Goal: Task Accomplishment & Management: Manage account settings

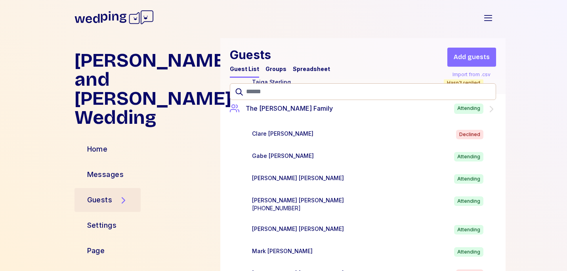
scroll to position [3170, 0]
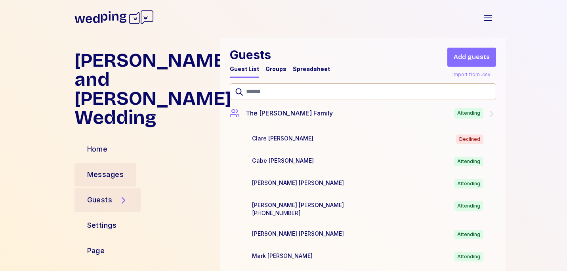
click at [107, 169] on div "Messages" at bounding box center [105, 174] width 37 height 11
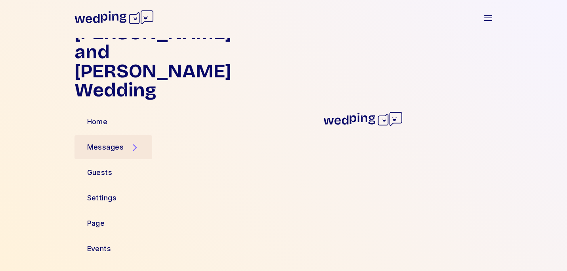
scroll to position [8, 0]
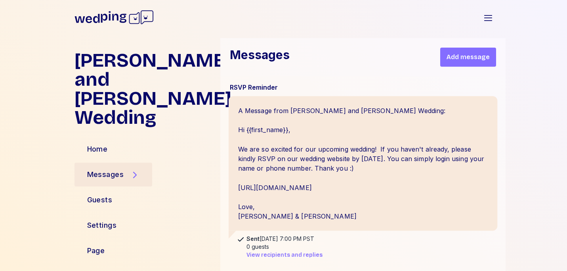
scroll to position [38, 0]
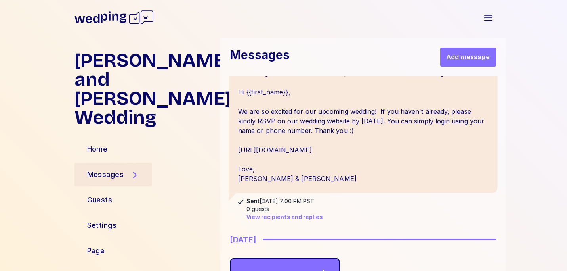
click at [314, 156] on div "A Message from Jessica and Connor's Wedding: Hi {{first_name}}, We are so excit…" at bounding box center [362, 125] width 269 height 134
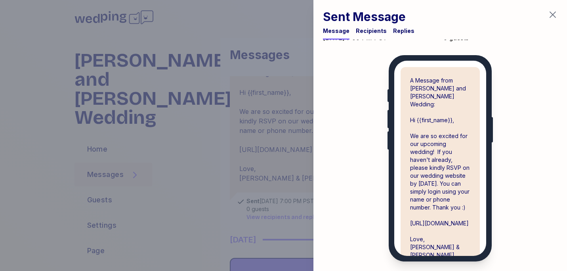
scroll to position [0, 0]
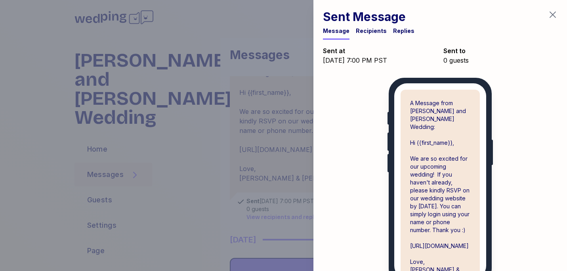
click at [555, 14] on icon "button" at bounding box center [553, 15] width 10 height 10
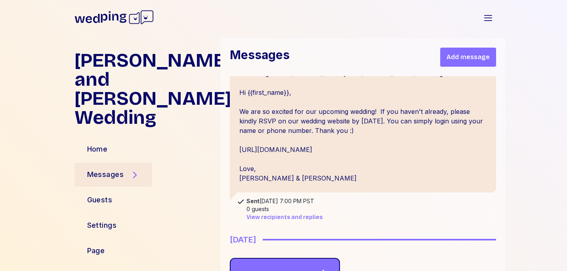
click at [283, 217] on span "View recipients and replies" at bounding box center [285, 217] width 76 height 8
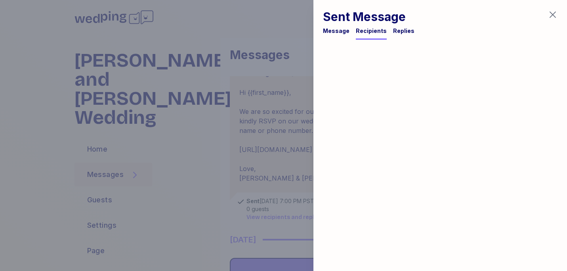
click at [335, 32] on div "Message" at bounding box center [336, 31] width 27 height 8
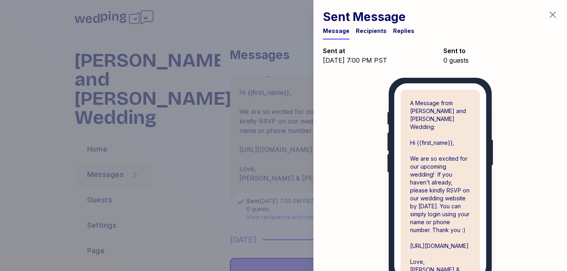
click at [561, 13] on div "Sent Message Message Recipients Replies" at bounding box center [441, 20] width 254 height 40
click at [553, 13] on icon "button" at bounding box center [553, 15] width 10 height 10
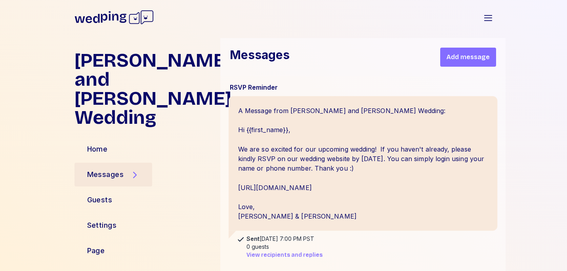
click at [350, 146] on div "A Message from Jessica and Connor's Wedding: Hi {{first_name}}, We are so excit…" at bounding box center [362, 163] width 269 height 134
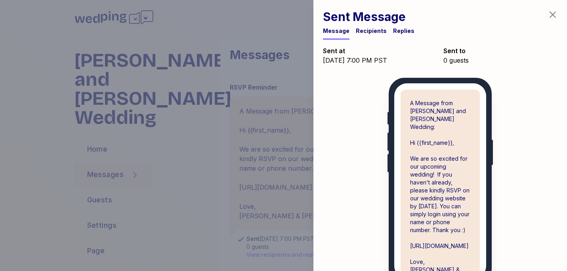
click at [552, 17] on icon "button" at bounding box center [553, 15] width 10 height 10
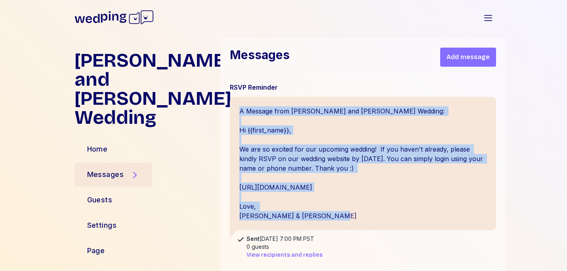
drag, startPoint x: 285, startPoint y: 216, endPoint x: 222, endPoint y: 107, distance: 126.7
click at [222, 107] on div "RSVP Reminder A Message from Jessica and Connor's Wedding: Hi {{first_name}}, W…" at bounding box center [362, 222] width 285 height 293
copy div "A Message from Jessica and Connor's Wedding: Hi {{first_name}}, We are so excit…"
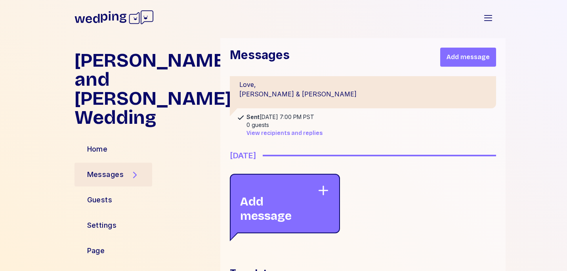
click at [294, 214] on div "Add message" at bounding box center [278, 203] width 77 height 39
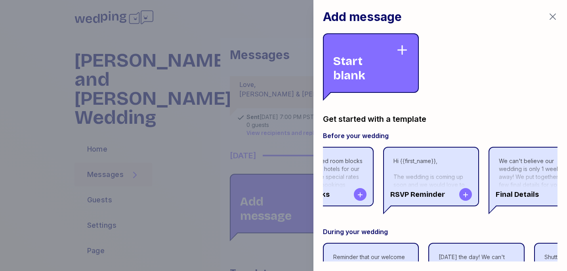
scroll to position [0, 152]
click at [404, 67] on div "Start blank" at bounding box center [371, 62] width 96 height 59
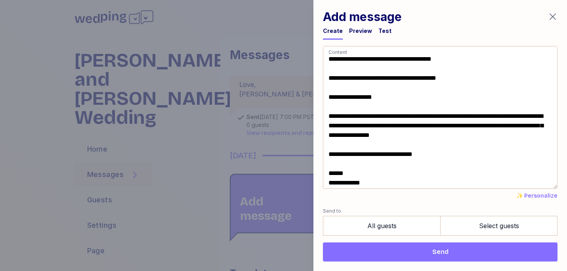
drag, startPoint x: 477, startPoint y: 79, endPoint x: 263, endPoint y: 73, distance: 213.8
click at [263, 73] on div "**********" at bounding box center [283, 135] width 567 height 271
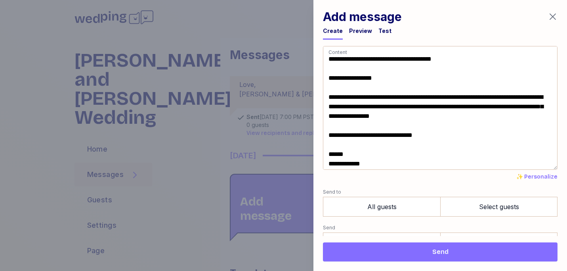
drag, startPoint x: 438, startPoint y: 61, endPoint x: 373, endPoint y: 56, distance: 65.3
click at [373, 56] on textarea "**********" at bounding box center [440, 108] width 235 height 124
click at [488, 83] on textarea "**********" at bounding box center [440, 108] width 235 height 124
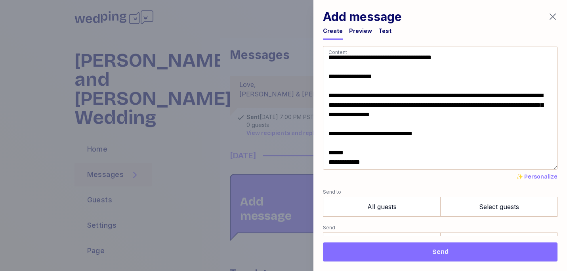
click at [355, 113] on textarea "**********" at bounding box center [440, 108] width 235 height 124
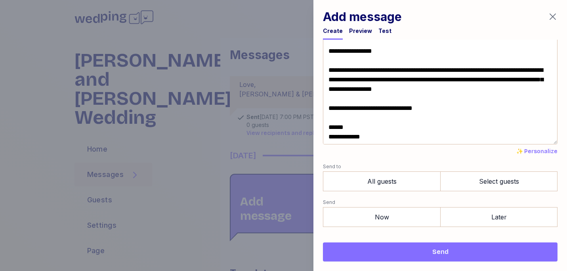
scroll to position [30, 0]
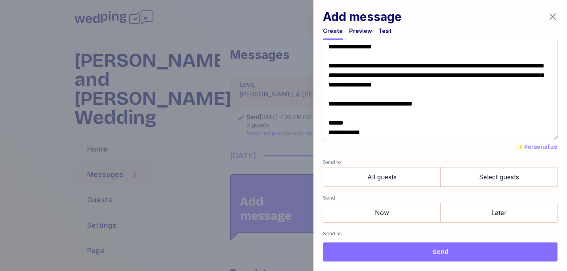
click at [400, 84] on textarea "**********" at bounding box center [440, 78] width 235 height 124
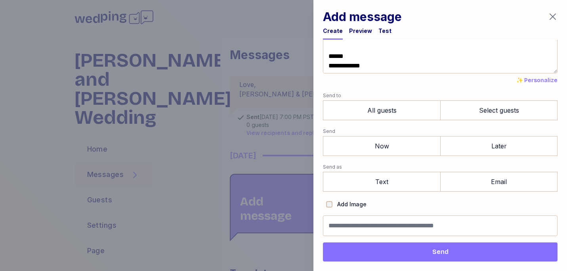
scroll to position [96, 0]
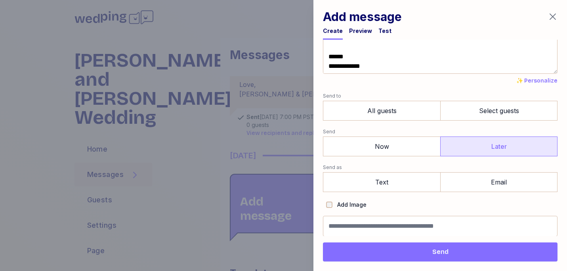
type textarea "**********"
click at [476, 152] on label "Later" at bounding box center [498, 146] width 117 height 20
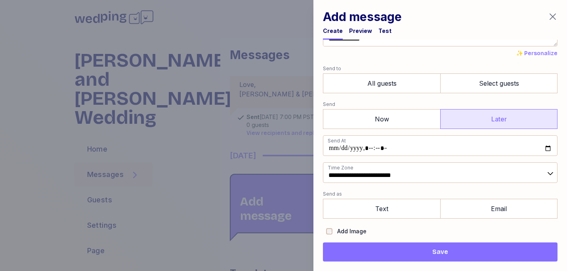
scroll to position [125, 0]
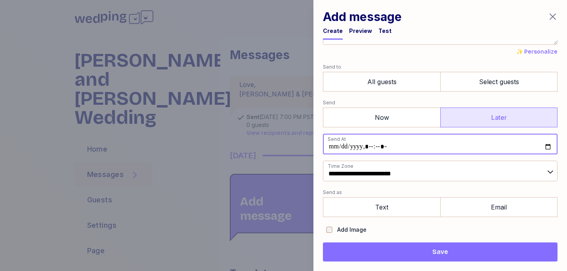
click at [335, 144] on input "datetime-local" at bounding box center [440, 144] width 235 height 21
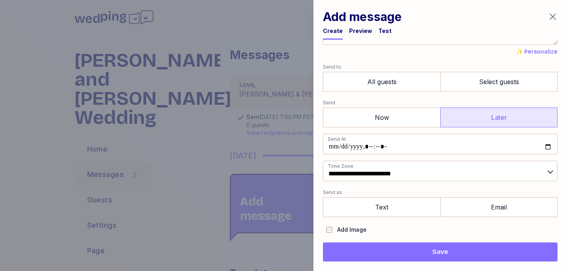
type input "**********"
click at [547, 187] on form "**********" at bounding box center [440, 91] width 235 height 340
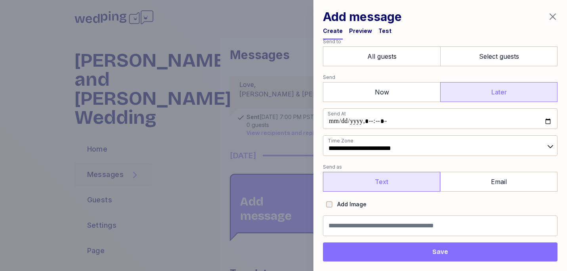
click at [398, 175] on label "Text" at bounding box center [381, 182] width 117 height 20
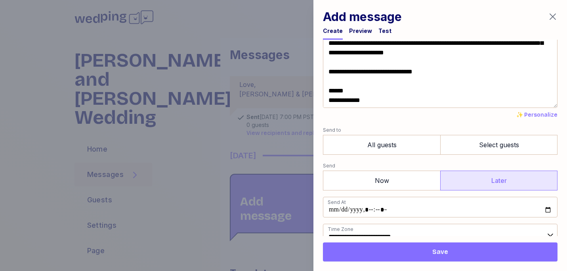
scroll to position [60, 0]
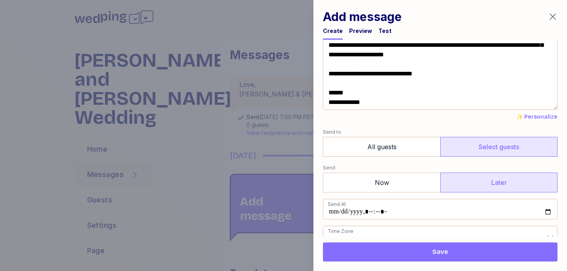
click at [474, 146] on label "Select guests" at bounding box center [498, 147] width 117 height 20
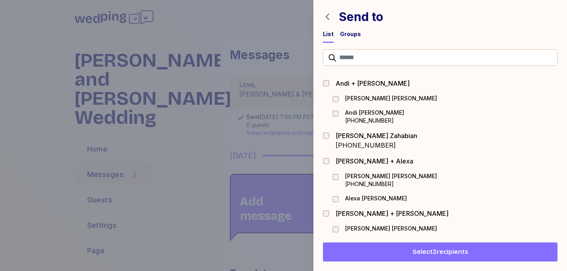
click at [355, 34] on div "Groups" at bounding box center [350, 34] width 21 height 8
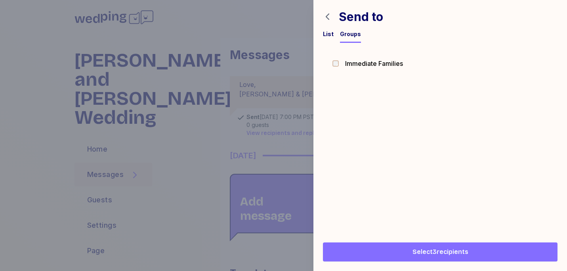
click at [321, 36] on div "Send to List Groups" at bounding box center [441, 21] width 254 height 43
click at [327, 34] on div "List" at bounding box center [328, 34] width 11 height 8
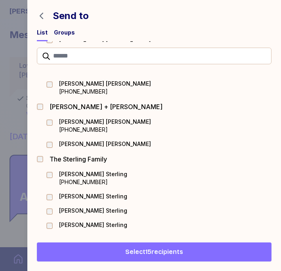
scroll to position [1827, 0]
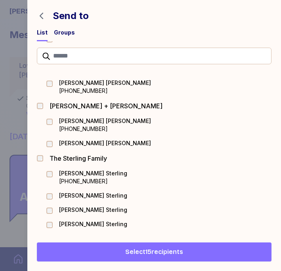
click at [140, 249] on span "Select 15 recipients" at bounding box center [154, 252] width 58 height 10
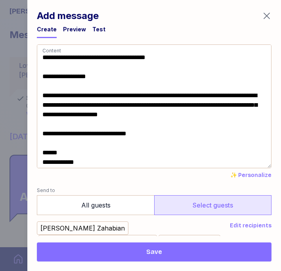
click at [83, 92] on textarea "**********" at bounding box center [154, 106] width 235 height 124
click at [166, 137] on textarea "**********" at bounding box center [154, 106] width 235 height 124
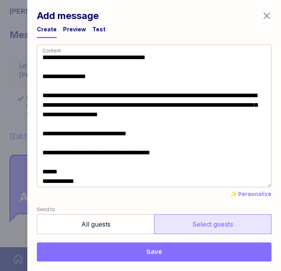
drag, startPoint x: 185, startPoint y: 151, endPoint x: 46, endPoint y: 151, distance: 138.4
click at [46, 151] on textarea "**********" at bounding box center [154, 115] width 235 height 143
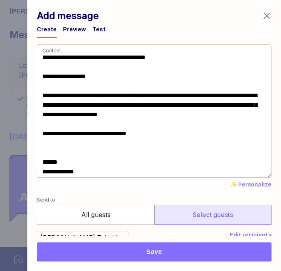
type textarea "**********"
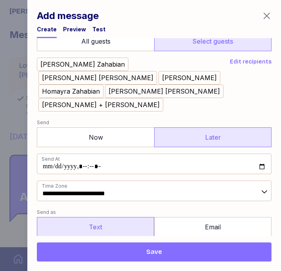
scroll to position [196, 0]
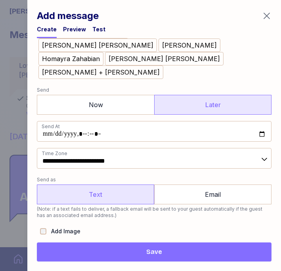
click at [115, 242] on input "Message name (optional, not shown to guests)" at bounding box center [154, 252] width 235 height 21
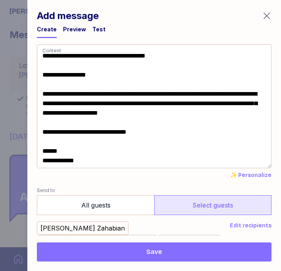
scroll to position [0, 0]
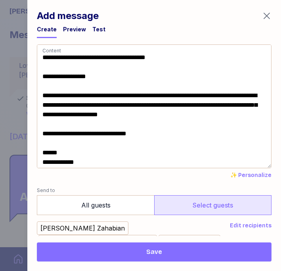
type input "**********"
click at [72, 27] on div "Preview" at bounding box center [74, 29] width 23 height 8
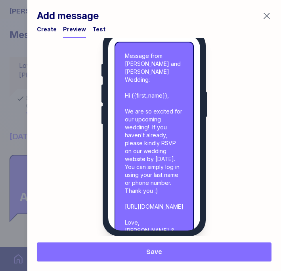
click at [98, 32] on div "Test" at bounding box center [98, 29] width 13 height 8
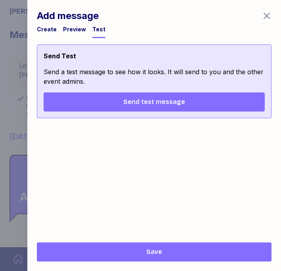
click at [112, 105] on span "Send test message" at bounding box center [154, 102] width 209 height 10
click at [41, 29] on div "Create" at bounding box center [47, 29] width 20 height 8
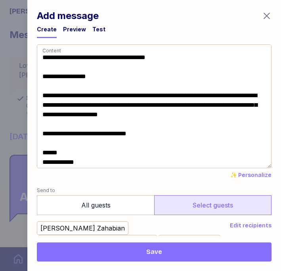
click at [69, 33] on div "Preview" at bounding box center [74, 31] width 23 height 13
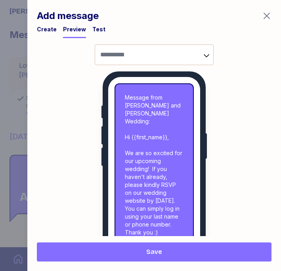
click at [47, 26] on div "Create" at bounding box center [47, 29] width 20 height 8
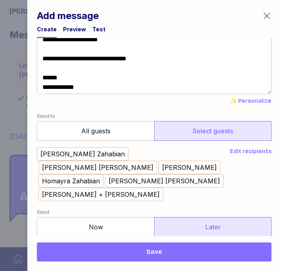
scroll to position [89, 0]
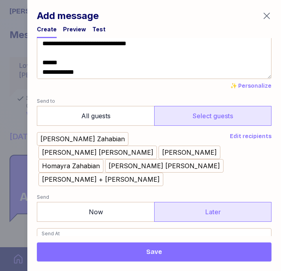
click at [135, 251] on span "Save" at bounding box center [154, 252] width 222 height 10
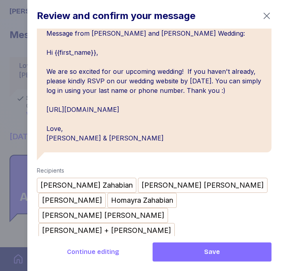
scroll to position [21, 0]
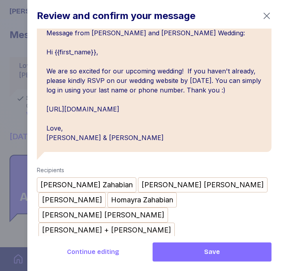
click at [106, 252] on span "Continue editing" at bounding box center [93, 252] width 52 height 10
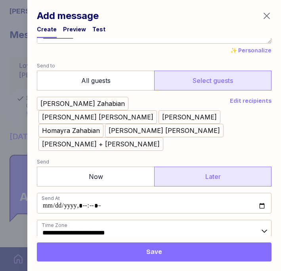
scroll to position [111, 0]
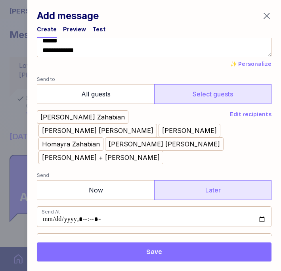
click at [240, 116] on span "Edit recipients" at bounding box center [251, 115] width 42 height 8
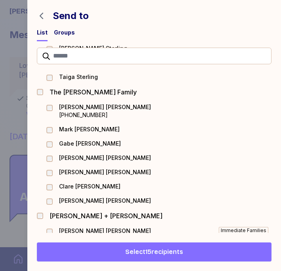
scroll to position [2015, 0]
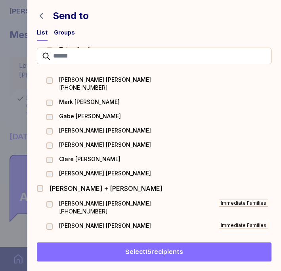
click at [132, 252] on span "Select 15 recipients" at bounding box center [154, 252] width 58 height 10
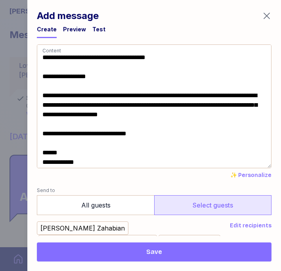
click at [132, 252] on span "Save" at bounding box center [154, 252] width 222 height 10
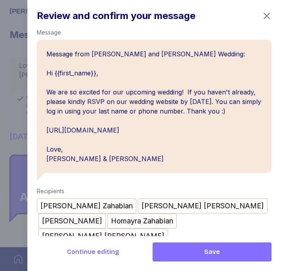
click at [189, 257] on button "Save" at bounding box center [212, 251] width 119 height 19
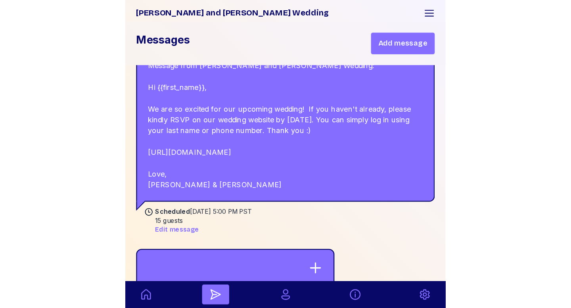
scroll to position [257, 0]
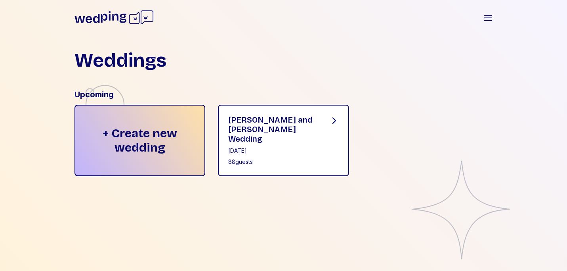
click at [265, 158] on div "88 guests" at bounding box center [272, 162] width 88 height 8
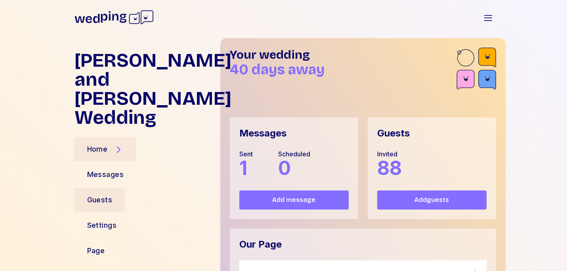
click at [103, 194] on div "Guests" at bounding box center [99, 199] width 25 height 11
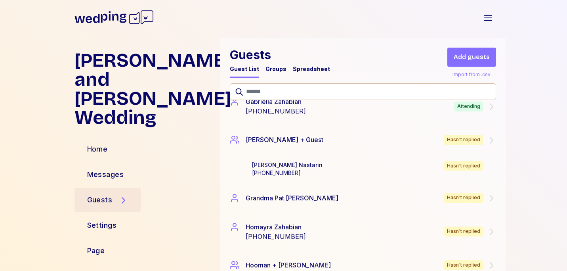
scroll to position [835, 0]
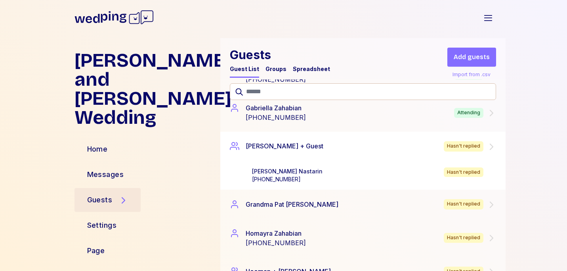
click at [318, 168] on div "[PERSON_NAME] [PHONE_NUMBER] Hasn't replied" at bounding box center [375, 175] width 247 height 16
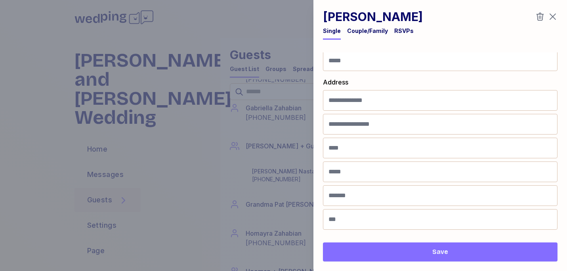
scroll to position [0, 0]
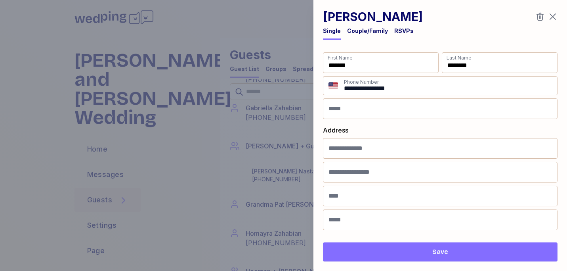
click at [368, 29] on div "Couple/Family" at bounding box center [367, 31] width 41 height 8
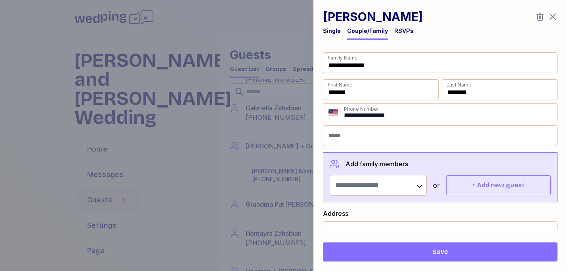
click at [417, 255] on span "Save" at bounding box center [440, 252] width 222 height 10
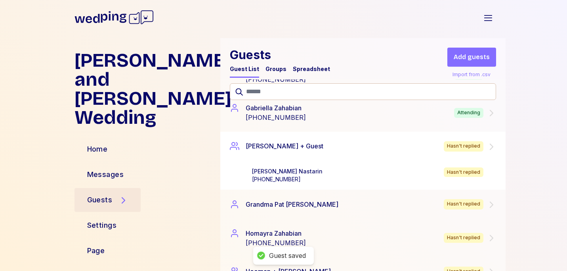
click at [295, 153] on div "[PERSON_NAME] + Guest Hasn't replied" at bounding box center [362, 146] width 285 height 29
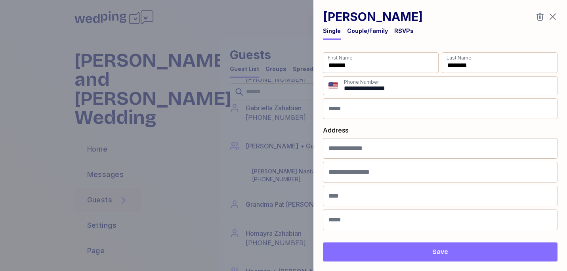
click at [374, 31] on div "Couple/Family" at bounding box center [367, 31] width 41 height 8
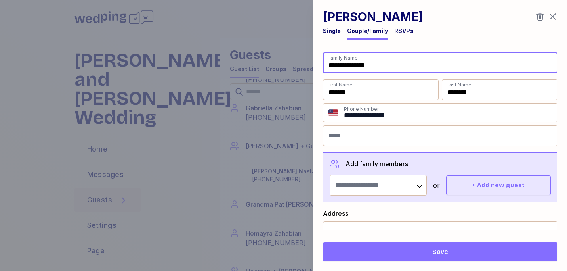
drag, startPoint x: 381, startPoint y: 64, endPoint x: 351, endPoint y: 64, distance: 30.1
click at [351, 64] on input "**********" at bounding box center [440, 62] width 235 height 21
type input "*"
click at [417, 253] on span "Save" at bounding box center [440, 252] width 222 height 10
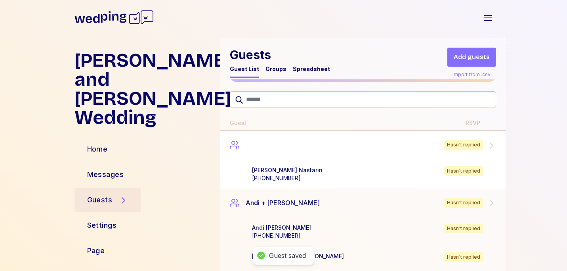
scroll to position [59, 0]
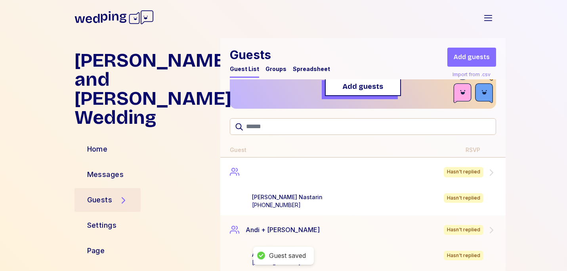
click at [275, 175] on div "Hasn't replied" at bounding box center [362, 171] width 285 height 29
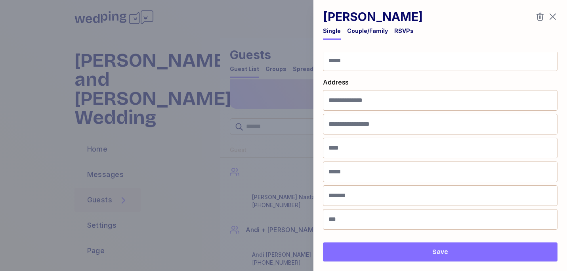
scroll to position [0, 0]
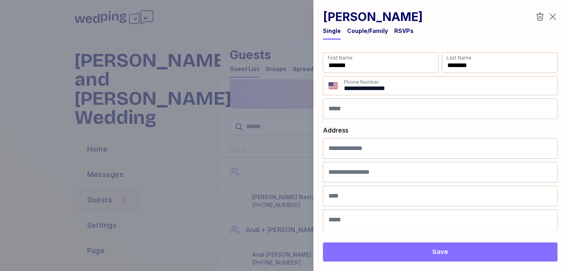
click at [374, 251] on span "Save" at bounding box center [440, 252] width 222 height 10
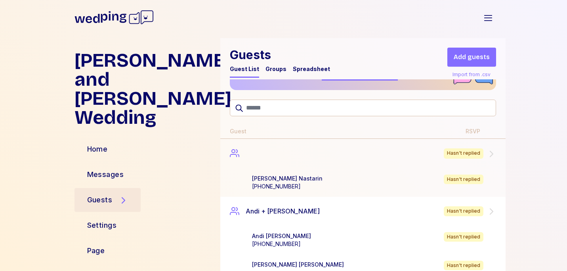
scroll to position [77, 0]
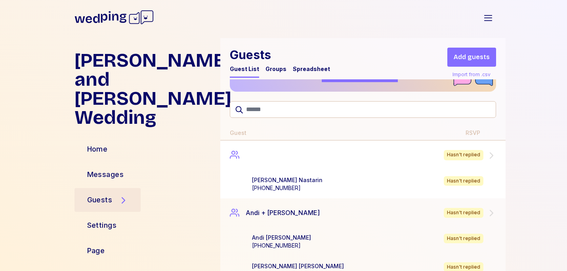
click at [283, 161] on div "Hasn't replied" at bounding box center [362, 154] width 285 height 29
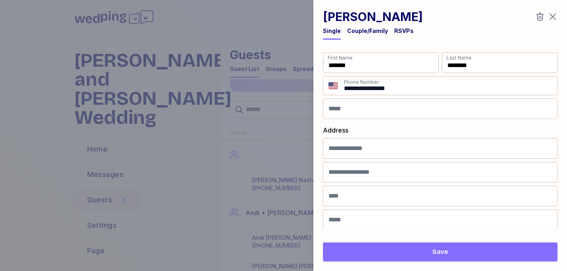
click at [370, 31] on div "Couple/Family" at bounding box center [367, 31] width 41 height 8
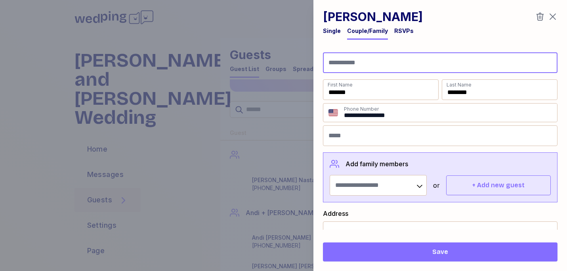
click at [381, 67] on input "Family Name" at bounding box center [440, 62] width 235 height 21
type input "*******"
click at [388, 252] on span "Save" at bounding box center [440, 252] width 222 height 10
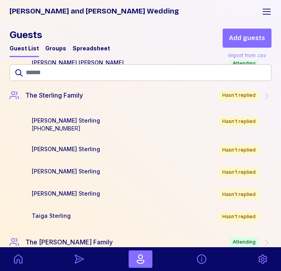
scroll to position [3060, 0]
